Goal: Task Accomplishment & Management: Complete application form

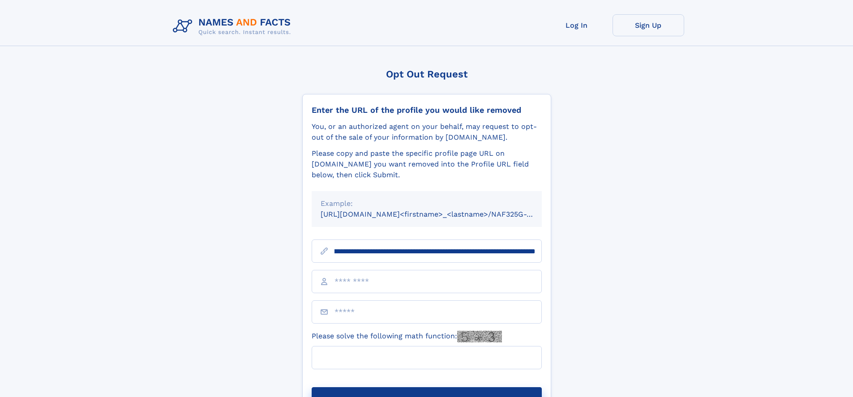
scroll to position [0, 95]
type input "**********"
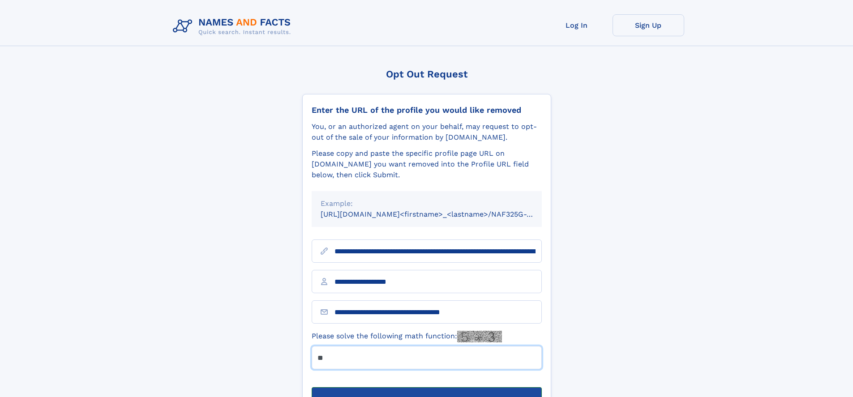
type input "**"
click at [426, 387] on button "Submit Opt Out Request" at bounding box center [427, 401] width 230 height 29
